Goal: Go to known website: Access a specific website the user already knows

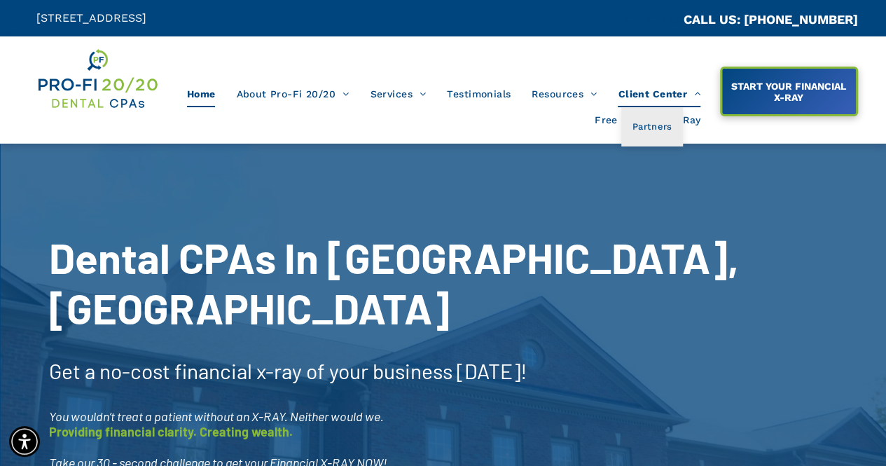
click at [662, 99] on span "Client Center" at bounding box center [658, 94] width 83 height 27
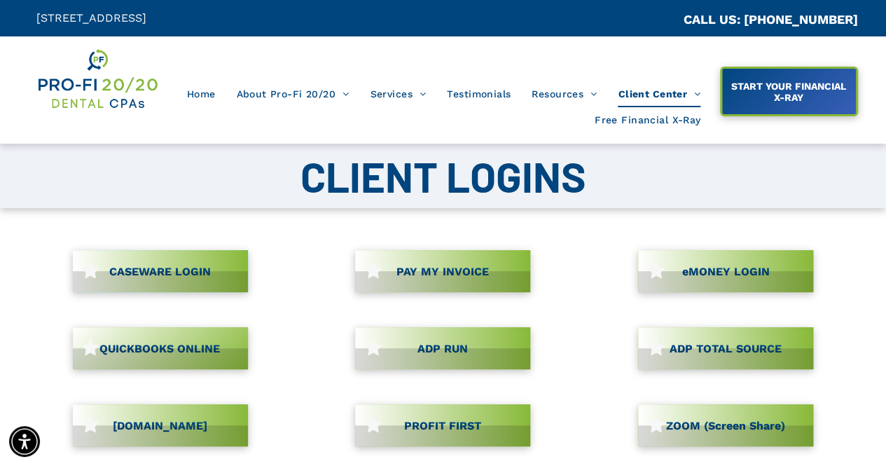
click at [195, 274] on link "CASEWARE LOGIN" at bounding box center [160, 271] width 175 height 42
